Goal: Entertainment & Leisure: Consume media (video, audio)

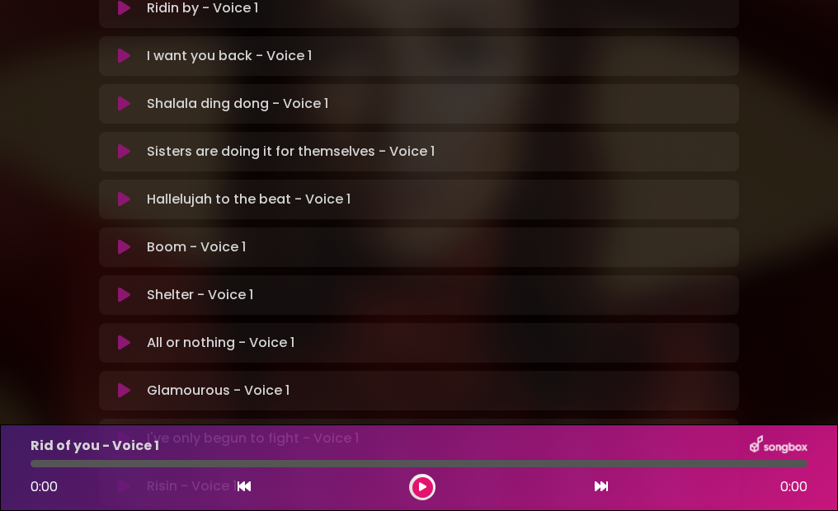
scroll to position [524, 0]
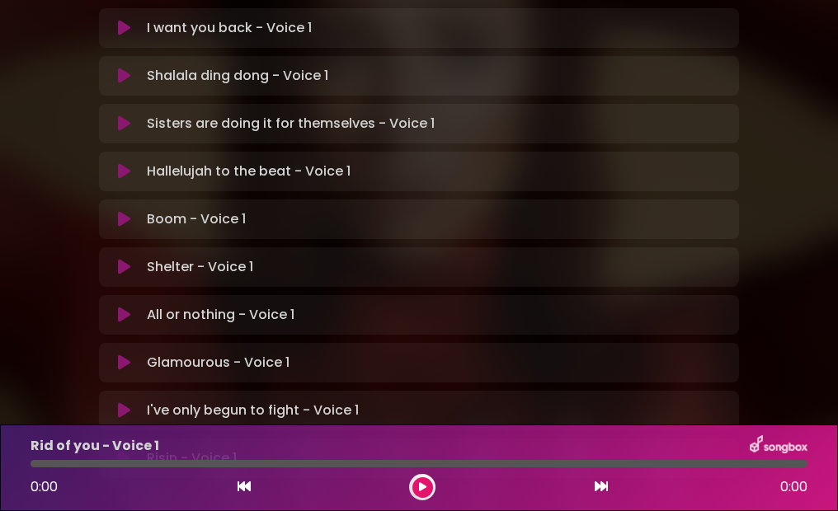
click at [157, 305] on p "All or nothing - Voice 1 Loading Track..." at bounding box center [221, 315] width 148 height 20
click at [167, 305] on p "All or nothing - Voice 1 Loading Track..." at bounding box center [221, 315] width 148 height 20
drag, startPoint x: 167, startPoint y: 157, endPoint x: 124, endPoint y: 154, distance: 43.0
click at [124, 307] on icon at bounding box center [124, 315] width 12 height 16
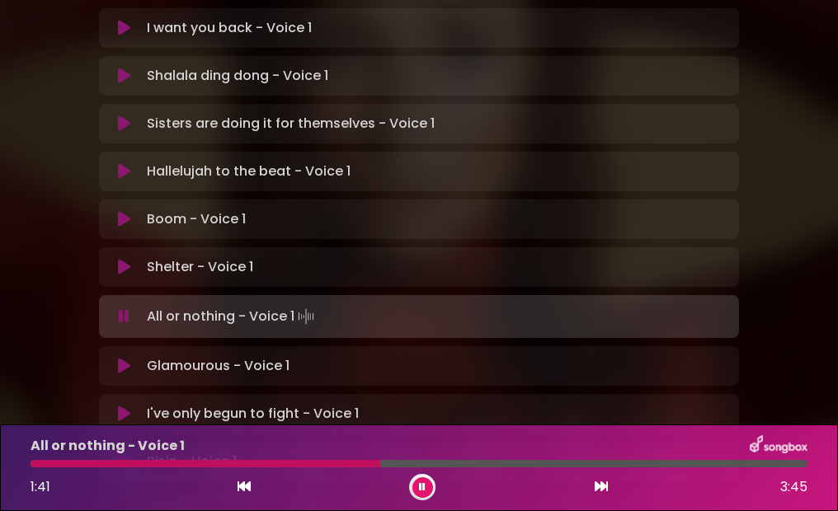
click at [513, 338] on div "[PERSON_NAME] in [GEOGRAPHIC_DATA] | [GEOGRAPHIC_DATA] 2 - [GEOGRAPHIC_DATA] - …" at bounding box center [419, 2] width 640 height 1014
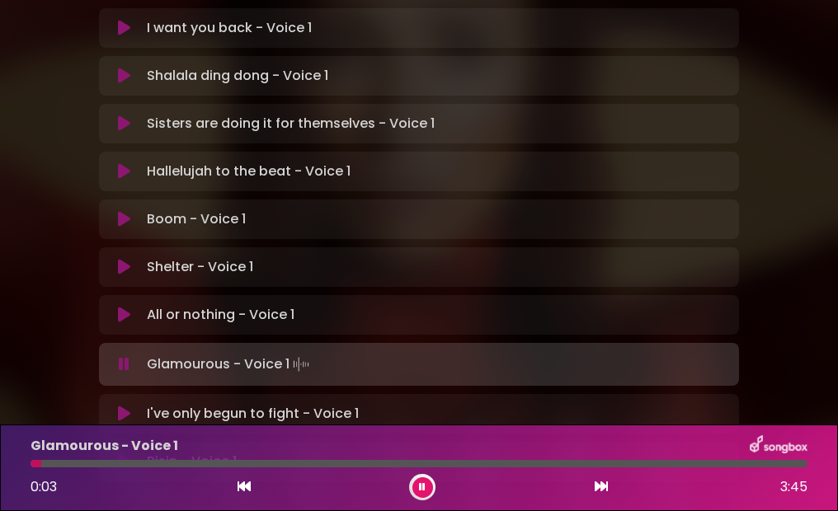
drag, startPoint x: 513, startPoint y: 338, endPoint x: 840, endPoint y: 193, distance: 358.0
click at [837, 193] on html "× [PERSON_NAME] in Koor | [GEOGRAPHIC_DATA] 2 - [GEOGRAPHIC_DATA] - [GEOGRAPHIC…" at bounding box center [419, 255] width 838 height 511
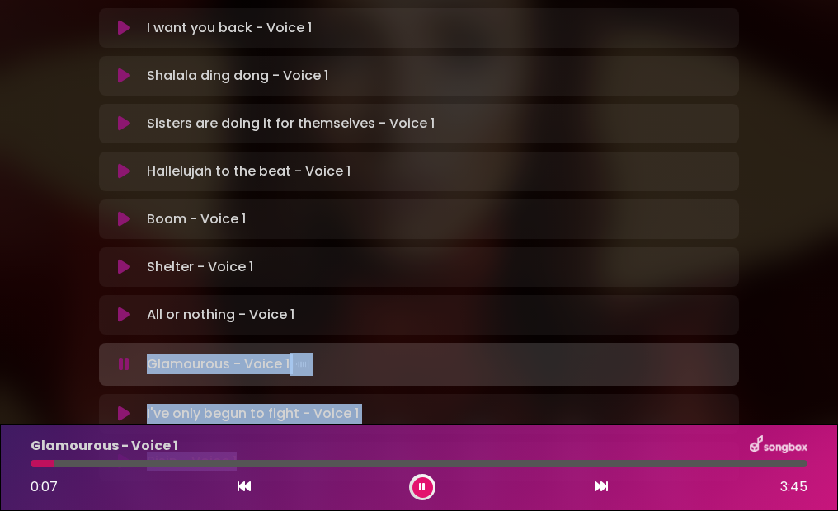
click at [127, 307] on icon at bounding box center [124, 315] width 12 height 16
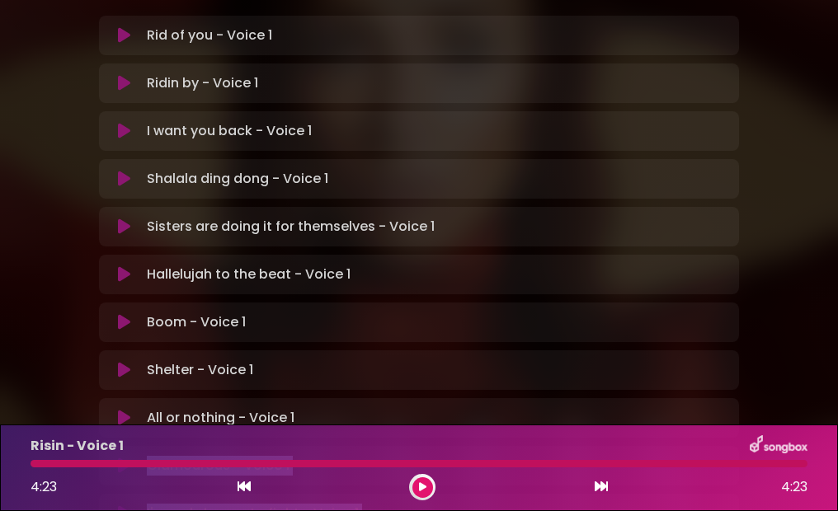
scroll to position [408, 0]
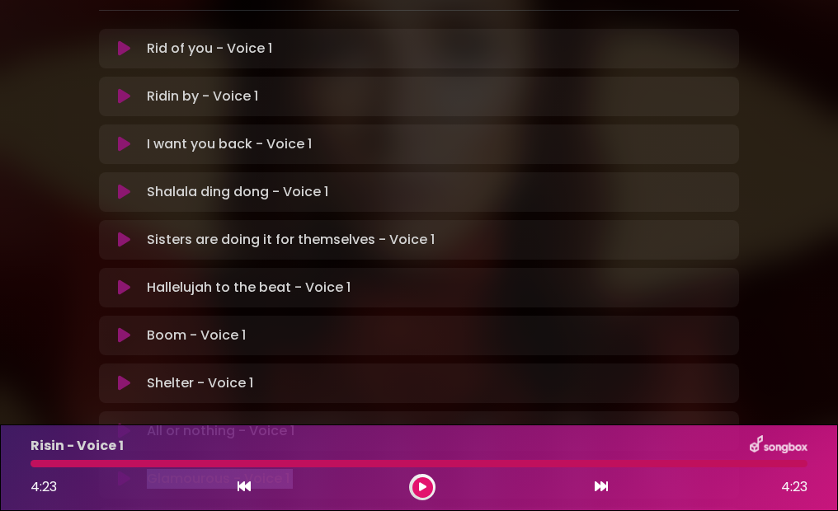
click at [121, 375] on icon at bounding box center [124, 383] width 12 height 16
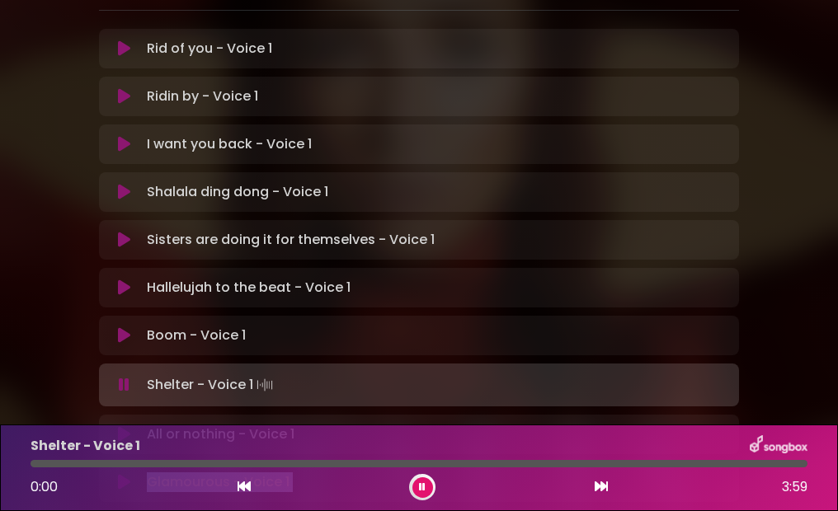
click at [121, 377] on icon at bounding box center [124, 385] width 11 height 16
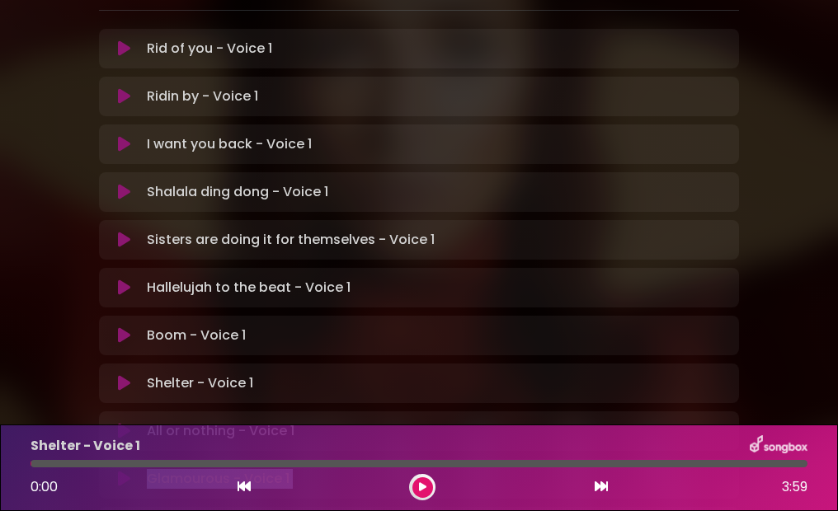
click at [121, 375] on icon at bounding box center [124, 383] width 12 height 16
